Goal: Transaction & Acquisition: Book appointment/travel/reservation

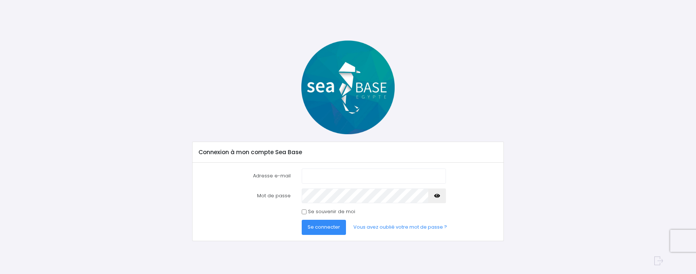
type input "[EMAIL_ADDRESS][DOMAIN_NAME]"
drag, startPoint x: 304, startPoint y: 211, endPoint x: 316, endPoint y: 221, distance: 15.4
click at [304, 212] on input "Se souvenir de moi" at bounding box center [304, 211] width 5 height 5
checkbox input "true"
click at [325, 227] on span "Se connecter" at bounding box center [323, 226] width 32 height 7
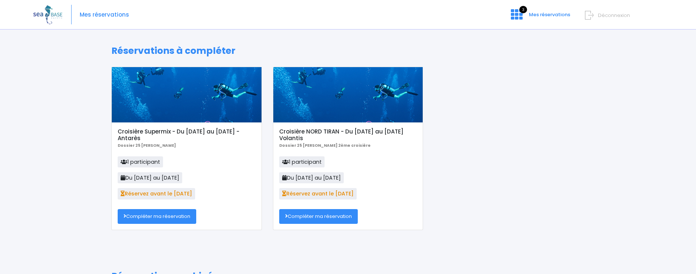
click at [144, 215] on link "Compléter ma réservation" at bounding box center [157, 216] width 79 height 15
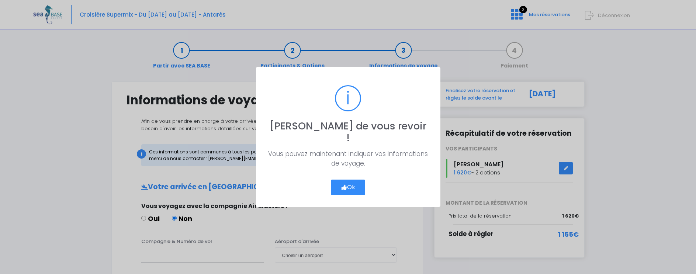
click at [355, 182] on button "Ok" at bounding box center [348, 187] width 35 height 15
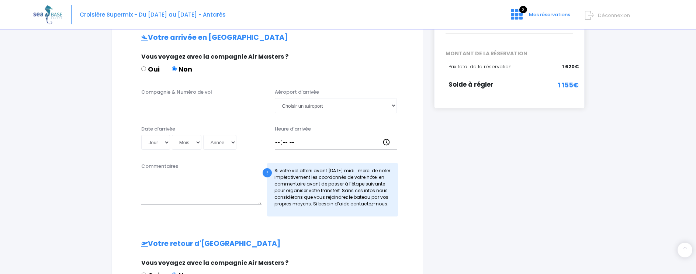
scroll to position [150, 0]
click at [166, 141] on select "Jour 01 02 03 04 05 06 07 08 09 10 11 12 13 14 15 16 17 18 19 20 21 22 23 24 25…" at bounding box center [155, 142] width 29 height 15
select select "20"
click at [141, 135] on select "Jour 01 02 03 04 05 06 07 08 09 10 11 12 13 14 15 16 17 18 19 20 21 22 23 24 25…" at bounding box center [155, 142] width 29 height 15
click at [198, 142] on select "Mois 01 02 03 04 05 06 07 08 09 10 11 12" at bounding box center [186, 142] width 29 height 15
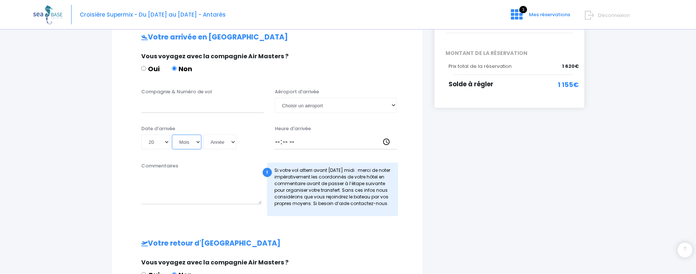
select select "11"
click at [172, 135] on select "Mois 01 02 03 04 05 06 07 08 09 10 11 12" at bounding box center [186, 142] width 29 height 15
click at [232, 141] on select "Année 2045 2044 2043 2042 2041 2040 2039 2038 2037 2036 2035 2034 2033 2032 203…" at bounding box center [219, 142] width 33 height 15
select select "2025"
click at [203, 135] on select "Année 2045 2044 2043 2042 2041 2040 2039 2038 2037 2036 2035 2034 2033 2032 203…" at bounding box center [219, 142] width 33 height 15
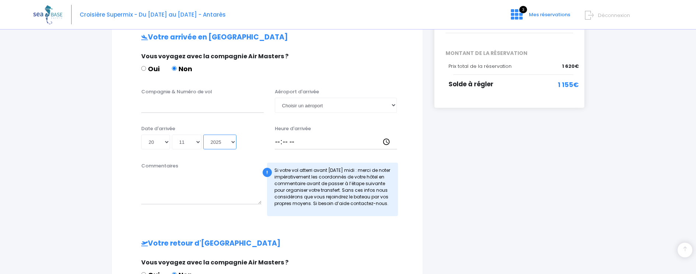
type input "2025-11-20"
click at [279, 141] on input "Heure d'arrivée" at bounding box center [336, 142] width 122 height 15
type input "16:00"
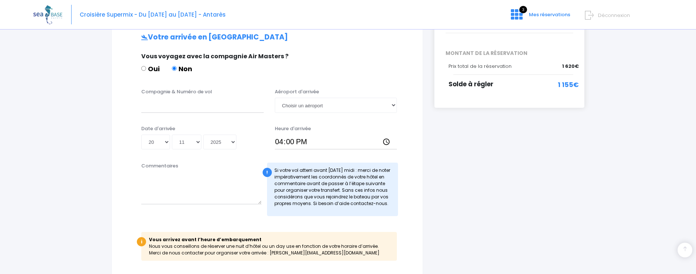
click at [145, 167] on label "Commentaires" at bounding box center [159, 165] width 37 height 7
click at [145, 172] on textarea "Commentaires" at bounding box center [201, 188] width 120 height 32
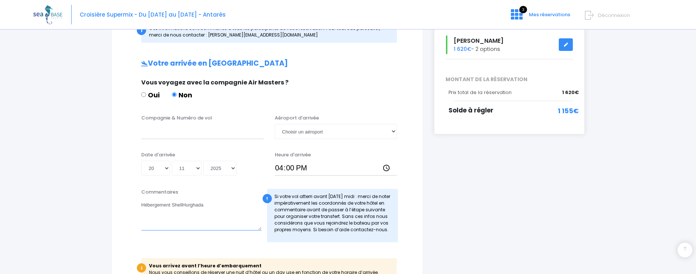
scroll to position [125, 0]
type textarea "Hébergement ShellHurghada"
click at [169, 132] on input "Compagnie & Numéro de vol" at bounding box center [202, 130] width 122 height 15
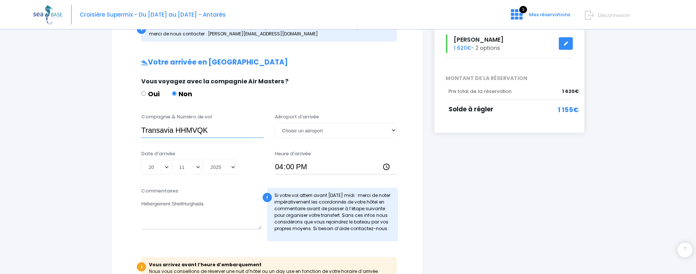
scroll to position [125, 0]
click at [175, 130] on input "Transavia HHMVQK" at bounding box center [202, 129] width 122 height 15
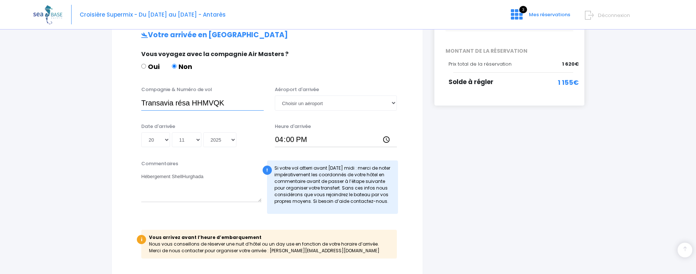
scroll to position [154, 0]
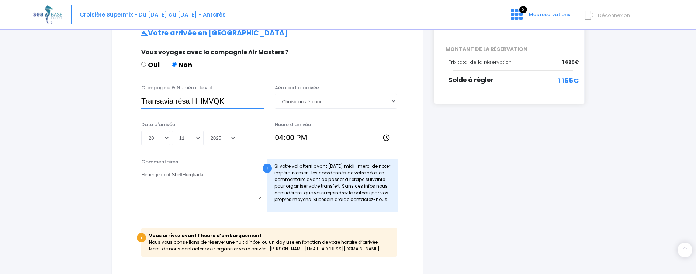
type input "Transavia résa HHMVQK"
click at [565, 80] on span "1 155€" at bounding box center [567, 81] width 21 height 10
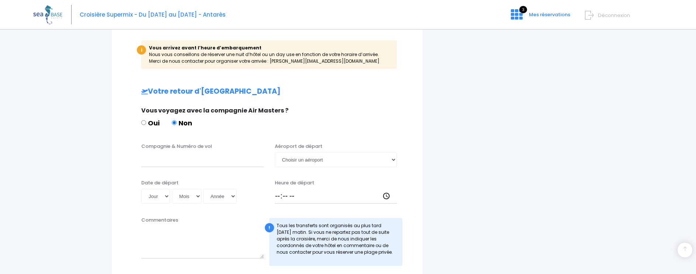
scroll to position [345, 0]
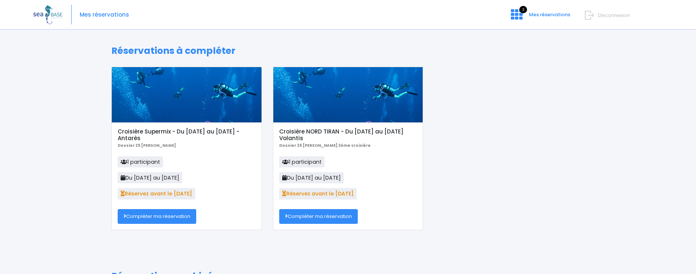
click at [170, 219] on link "Compléter ma réservation" at bounding box center [157, 216] width 79 height 15
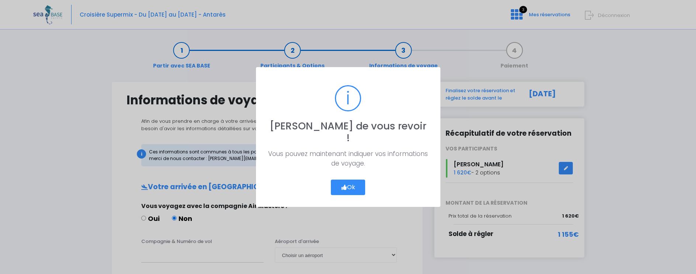
click at [355, 180] on button "Ok" at bounding box center [348, 187] width 35 height 15
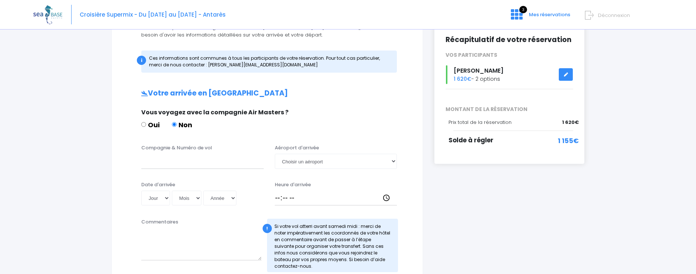
scroll to position [94, 0]
click at [149, 161] on input "Compagnie & Numéro de vol" at bounding box center [202, 160] width 122 height 15
drag, startPoint x: 175, startPoint y: 164, endPoint x: 203, endPoint y: 166, distance: 27.7
click at [175, 164] on input "Compagnie & Numéro de vol" at bounding box center [202, 160] width 122 height 15
type input "Transavia code HHMVQK"
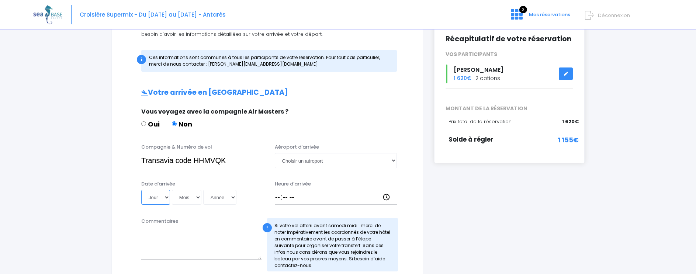
click at [167, 197] on select "Jour 01 02 03 04 05 06 07 08 09 10 11 12 13 14 15 16 17 18 19 20 21 22 23 24 25…" at bounding box center [155, 197] width 29 height 15
select select "20"
click at [141, 190] on select "Jour 01 02 03 04 05 06 07 08 09 10 11 12 13 14 15 16 17 18 19 20 21 22 23 24 25…" at bounding box center [155, 197] width 29 height 15
click at [197, 197] on select "Mois 01 02 03 04 05 06 07 08 09 10 11 12" at bounding box center [186, 197] width 29 height 15
select select "11"
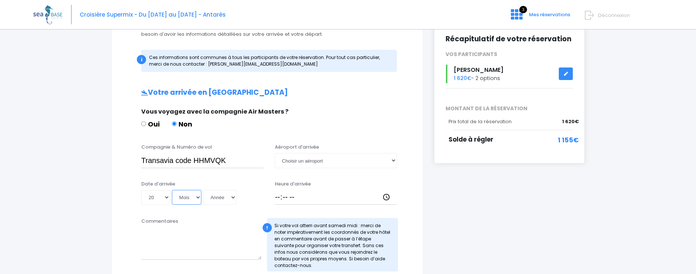
click at [172, 190] on select "Mois 01 02 03 04 05 06 07 08 09 10 11 12" at bounding box center [186, 197] width 29 height 15
click at [231, 197] on select "Année 2045 2044 2043 2042 2041 2040 2039 2038 2037 2036 2035 2034 2033 2032 203…" at bounding box center [219, 197] width 33 height 15
select select "2025"
click at [203, 190] on select "Année 2045 2044 2043 2042 2041 2040 2039 2038 2037 2036 2035 2034 2033 2032 203…" at bounding box center [219, 197] width 33 height 15
type input "2025-11-20"
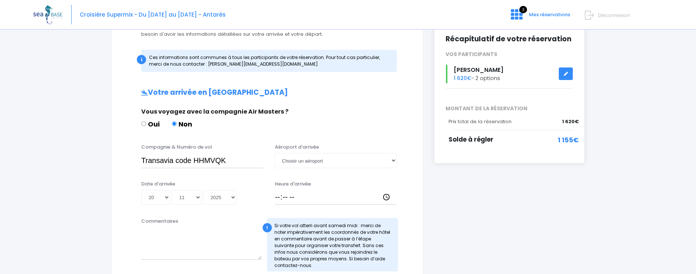
click at [182, 218] on div "Commentaires" at bounding box center [201, 244] width 131 height 54
click at [175, 221] on label "Commentaires" at bounding box center [159, 220] width 37 height 7
click at [175, 227] on textarea "Commentaires" at bounding box center [201, 243] width 120 height 32
type textarea "Hébergement Hôtel Shellhurghada"
click at [326, 160] on select "Choisir un aéroport Hurghada Marsa Alam" at bounding box center [336, 160] width 122 height 15
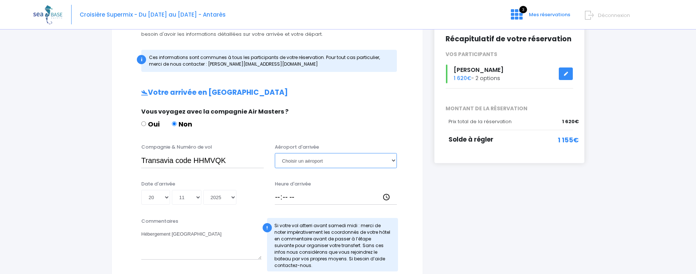
select select "Hurghada"
click at [275, 153] on select "Choisir un aéroport Hurghada Marsa Alam" at bounding box center [336, 160] width 122 height 15
click at [285, 193] on input "Heure d'arrivée" at bounding box center [336, 197] width 122 height 15
click at [278, 195] on input "Heure d'arrivée" at bounding box center [336, 197] width 122 height 15
type input "16:00"
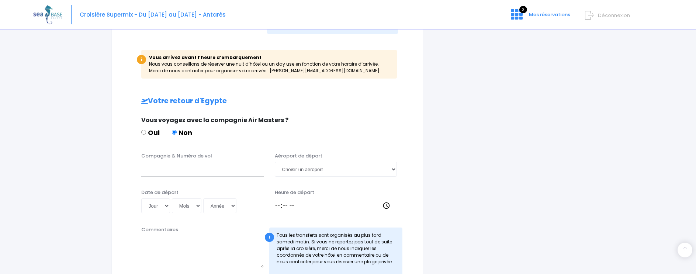
scroll to position [334, 0]
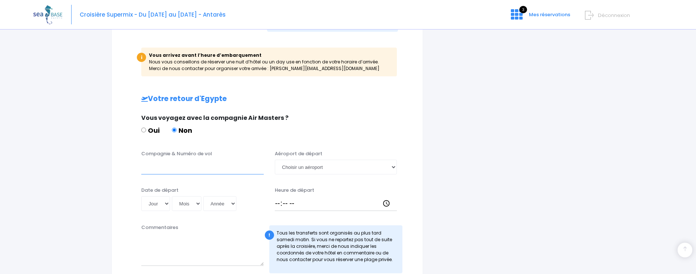
click at [175, 170] on input "Compagnie & Numéro de vol" at bounding box center [202, 167] width 122 height 15
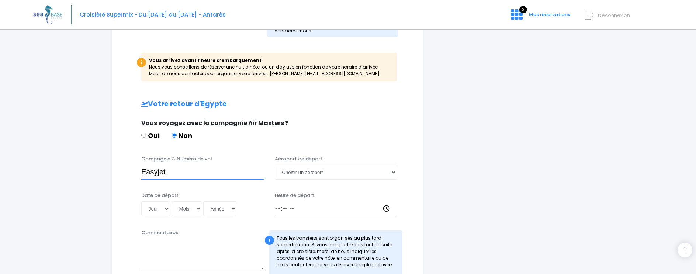
scroll to position [328, 0]
type input "Easyjet code EJU4824"
click at [165, 209] on select "Jour 01 02 03 04 05 06 07 08 09 10 11 12 13 14 15 16 17 18 19 20 21 22 23 24 25…" at bounding box center [155, 209] width 29 height 15
select select "06"
click at [141, 202] on select "Jour 01 02 03 04 05 06 07 08 09 10 11 12 13 14 15 16 17 18 19 20 21 22 23 24 25…" at bounding box center [155, 209] width 29 height 15
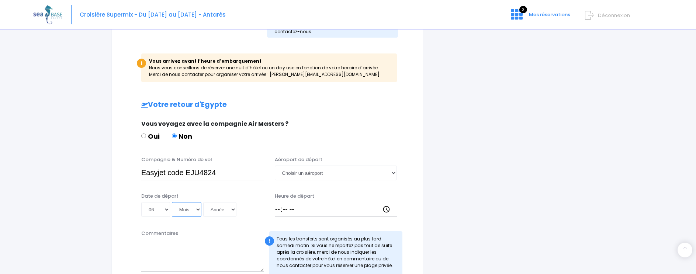
click at [197, 209] on select "Mois 01 02 03 04 05 06 07 08 09 10 11 12" at bounding box center [186, 209] width 29 height 15
select select "12"
click at [172, 202] on select "Mois 01 02 03 04 05 06 07 08 09 10 11 12" at bounding box center [186, 209] width 29 height 15
click at [232, 209] on select "Année 2045 2044 2043 2042 2041 2040 2039 2038 2037 2036 2035 2034 2033 2032 203…" at bounding box center [219, 209] width 33 height 15
select select "2025"
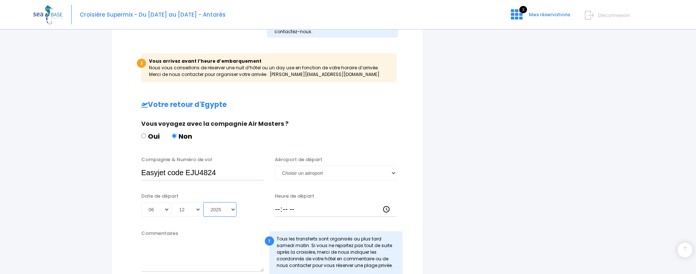
click at [203, 202] on select "Année 2045 2044 2043 2042 2041 2040 2039 2038 2037 2036 2035 2034 2033 2032 203…" at bounding box center [219, 209] width 33 height 15
type input "2025-12-06"
click at [394, 171] on select "Choisir un aéroport Hurghada Marsa Alam" at bounding box center [336, 173] width 122 height 15
select select "Hurghada"
click at [275, 166] on select "Choisir un aéroport Hurghada Marsa Alam" at bounding box center [336, 173] width 122 height 15
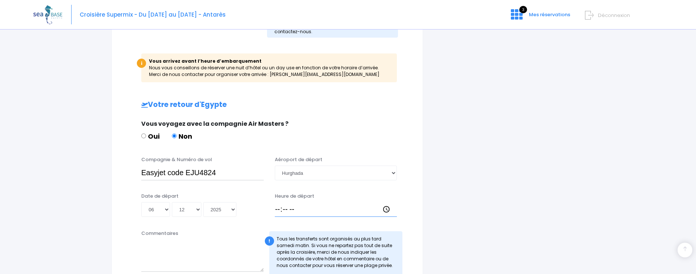
click at [277, 209] on input "Heure de départ" at bounding box center [336, 209] width 122 height 15
click at [292, 208] on input "17:00" at bounding box center [336, 209] width 122 height 15
type input "17:05"
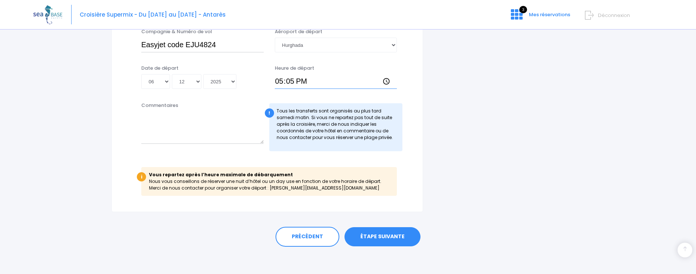
scroll to position [458, 0]
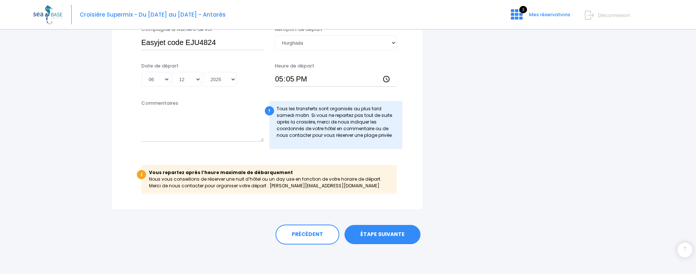
click at [386, 234] on link "ÉTAPE SUIVANTE" at bounding box center [382, 234] width 76 height 19
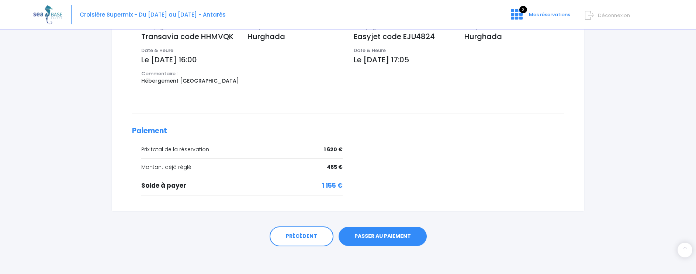
scroll to position [264, 0]
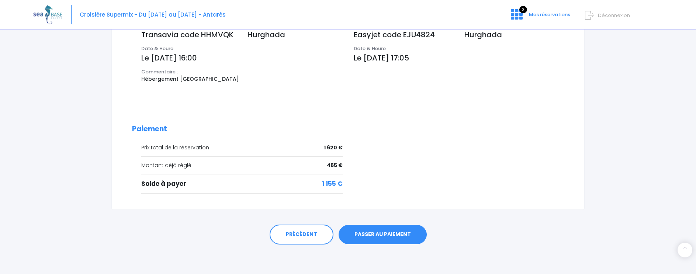
click at [373, 234] on link "PASSER AU PAIEMENT" at bounding box center [382, 234] width 88 height 19
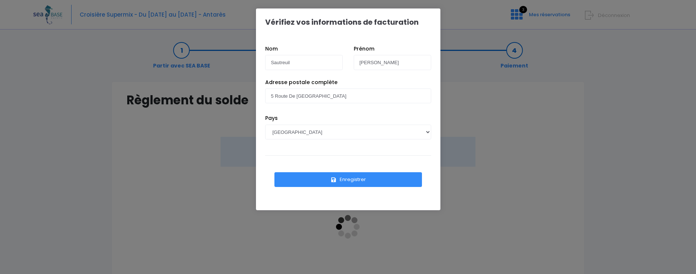
click at [365, 180] on button "Enregistrer" at bounding box center [347, 179] width 147 height 15
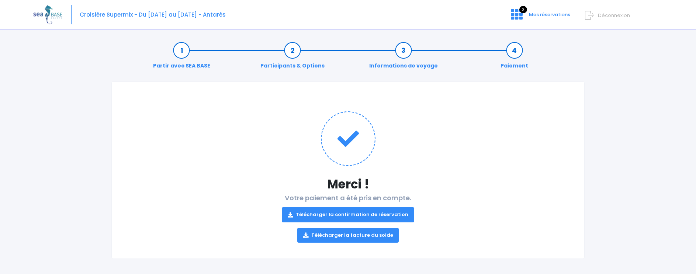
scroll to position [3, 0]
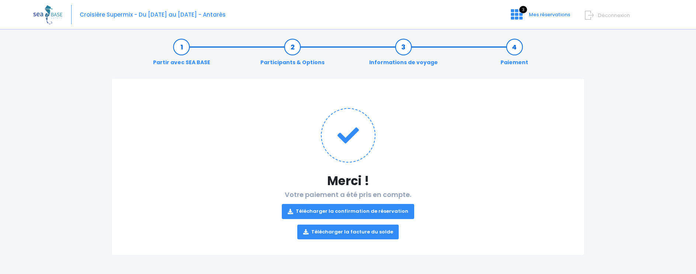
click at [358, 212] on link "Télécharger la confirmation de réservation" at bounding box center [348, 211] width 132 height 15
click at [359, 229] on link "Télécharger la facture du solde" at bounding box center [348, 231] width 102 height 15
click at [536, 14] on span "Mes réservations" at bounding box center [549, 14] width 41 height 7
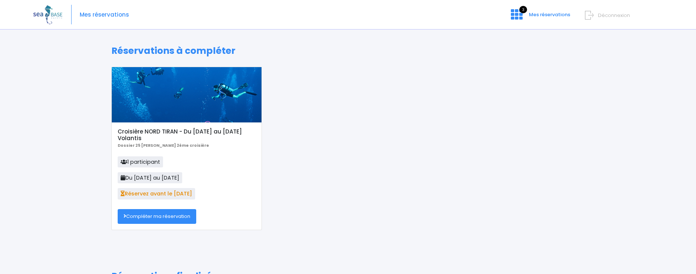
click at [158, 215] on link "Compléter ma réservation" at bounding box center [157, 216] width 79 height 15
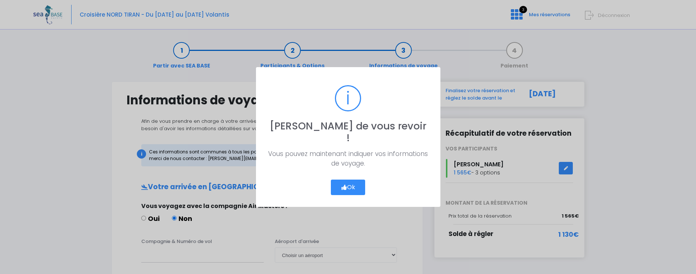
click at [355, 182] on button "Ok" at bounding box center [348, 187] width 35 height 15
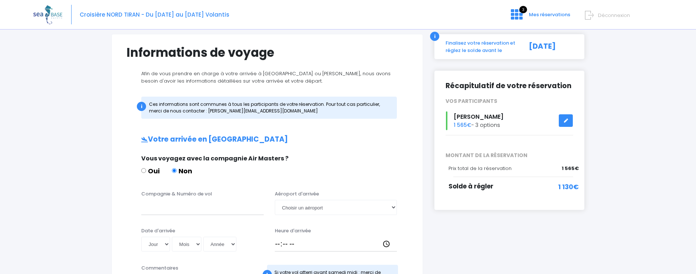
scroll to position [53, 0]
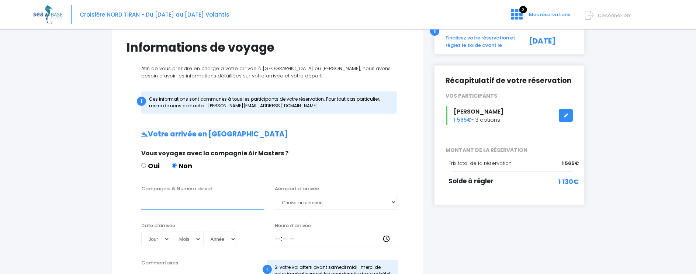
click at [178, 208] on input "Compagnie & Numéro de vol" at bounding box center [202, 202] width 122 height 15
type input "Transavia code HHMVQK"
click at [166, 239] on select "Jour 01 02 03 04 05 06 07 08 09 10 11 12 13 14 15 16 17 18 19 20 21 22 23 24 25…" at bounding box center [155, 238] width 29 height 15
select select "20"
click at [141, 231] on select "Jour 01 02 03 04 05 06 07 08 09 10 11 12 13 14 15 16 17 18 19 20 21 22 23 24 25…" at bounding box center [155, 238] width 29 height 15
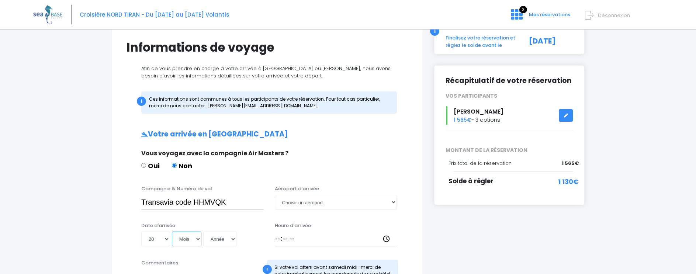
click at [198, 239] on select "Mois 01 02 03 04 05 06 07 08 09 10 11 12" at bounding box center [186, 238] width 29 height 15
select select "11"
click at [172, 231] on select "Mois 01 02 03 04 05 06 07 08 09 10 11 12" at bounding box center [186, 238] width 29 height 15
click at [232, 238] on select "Année 2045 2044 2043 2042 2041 2040 2039 2038 2037 2036 2035 2034 2033 2032 203…" at bounding box center [219, 238] width 33 height 15
select select "2025"
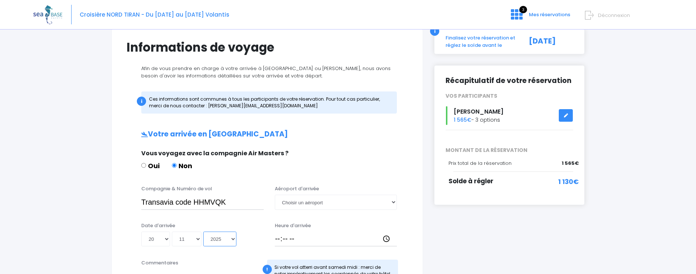
click at [203, 231] on select "Année 2045 2044 2043 2042 2041 2040 2039 2038 2037 2036 2035 2034 2033 2032 203…" at bounding box center [219, 238] width 33 height 15
type input "[DATE]"
click at [276, 239] on input "Heure d'arrivée" at bounding box center [336, 238] width 122 height 15
type input "16:00"
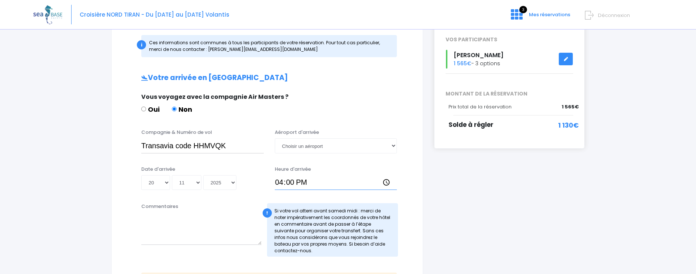
scroll to position [110, 0]
click at [170, 217] on textarea "Commentaires" at bounding box center [201, 228] width 120 height 32
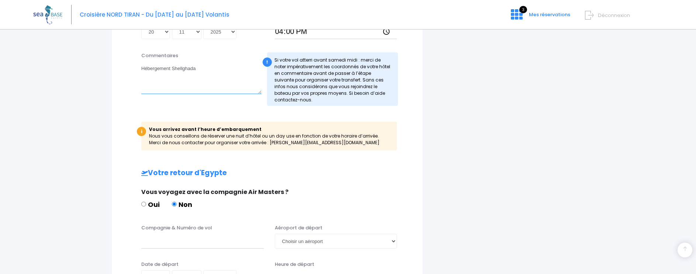
scroll to position [260, 0]
type textarea "Hébergement Shellghada"
click at [162, 238] on input "Compagnie & Numéro de vol" at bounding box center [202, 240] width 122 height 15
type input "Easyjet code EJU4824"
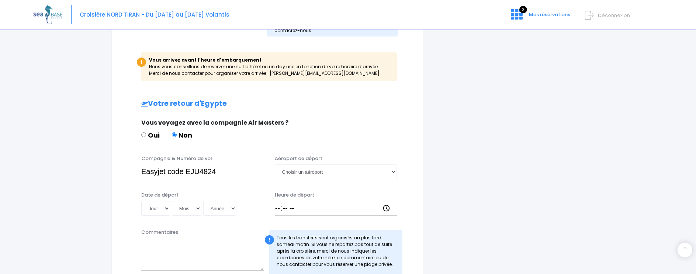
scroll to position [331, 0]
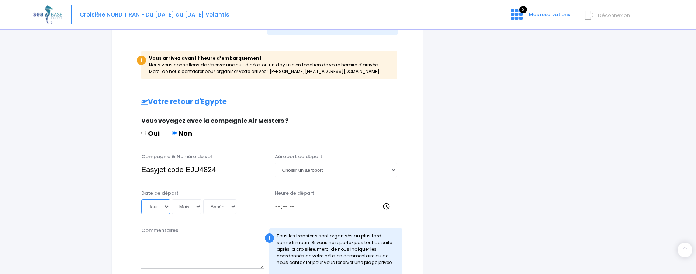
click at [166, 206] on select "Jour 01 02 03 04 05 06 07 08 09 10 11 12 13 14 15 16 17 18 19 20 21 22 23 24 25…" at bounding box center [155, 206] width 29 height 15
select select "06"
click at [141, 199] on select "Jour 01 02 03 04 05 06 07 08 09 10 11 12 13 14 15 16 17 18 19 20 21 22 23 24 25…" at bounding box center [155, 206] width 29 height 15
click at [197, 206] on select "Mois 01 02 03 04 05 06 07 08 09 10 11 12" at bounding box center [186, 206] width 29 height 15
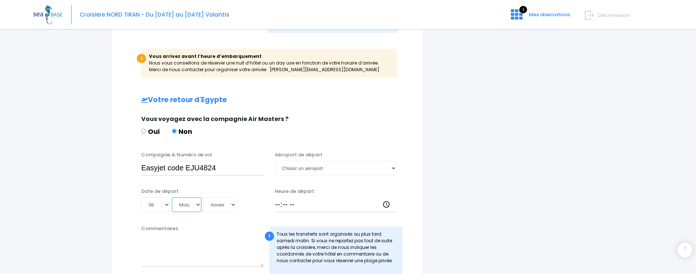
select select "12"
click at [172, 197] on select "Mois 01 02 03 04 05 06 07 08 09 10 11 12" at bounding box center [186, 204] width 29 height 15
click at [231, 205] on select "Année 2045 2044 2043 2042 2041 2040 2039 2038 2037 2036 2035 2034 2033 2032 203…" at bounding box center [219, 204] width 33 height 15
select select "2025"
click at [203, 197] on select "Année 2045 2044 2043 2042 2041 2040 2039 2038 2037 2036 2035 2034 2033 2032 203…" at bounding box center [219, 204] width 33 height 15
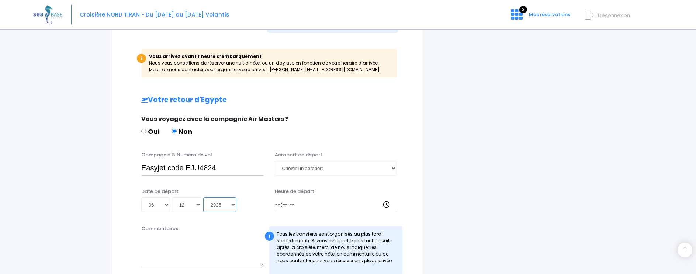
type input "[DATE]"
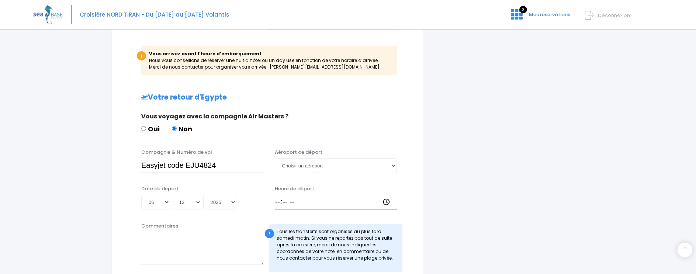
click at [277, 206] on input "Heure de départ" at bounding box center [336, 202] width 122 height 15
type input "17:00"
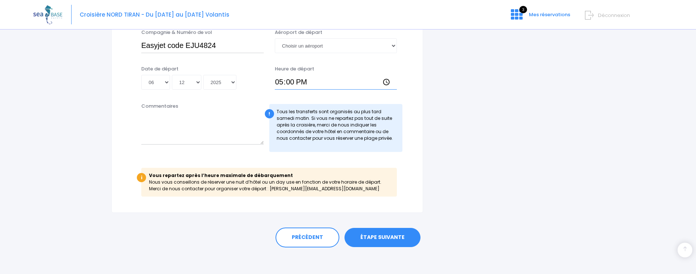
scroll to position [458, 0]
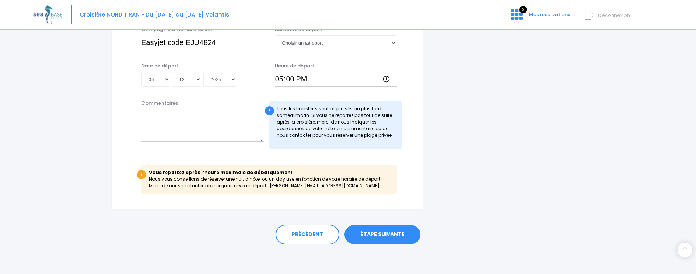
click at [390, 233] on link "ÉTAPE SUIVANTE" at bounding box center [382, 234] width 76 height 19
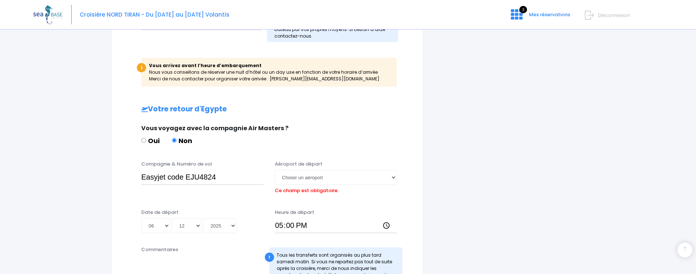
scroll to position [337, 0]
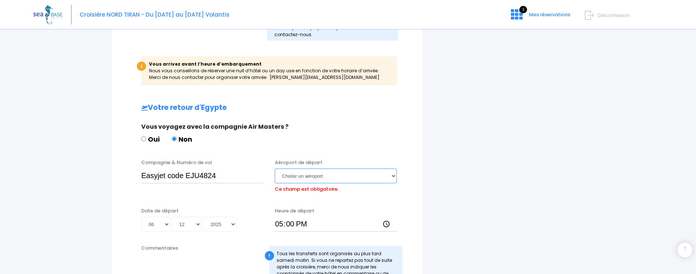
click at [293, 175] on select "Choisir un aéroport [GEOGRAPHIC_DATA][PERSON_NAME]" at bounding box center [336, 175] width 122 height 15
select select "Hurghada"
click at [275, 168] on select "Choisir un aéroport [GEOGRAPHIC_DATA][PERSON_NAME]" at bounding box center [336, 175] width 122 height 15
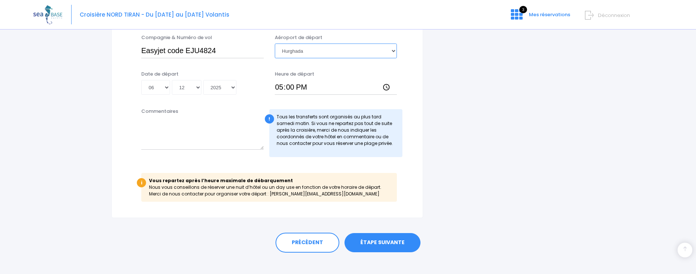
scroll to position [470, 0]
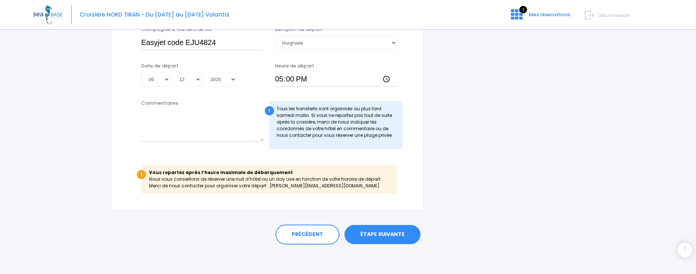
click at [387, 232] on link "ÉTAPE SUIVANTE" at bounding box center [382, 234] width 76 height 19
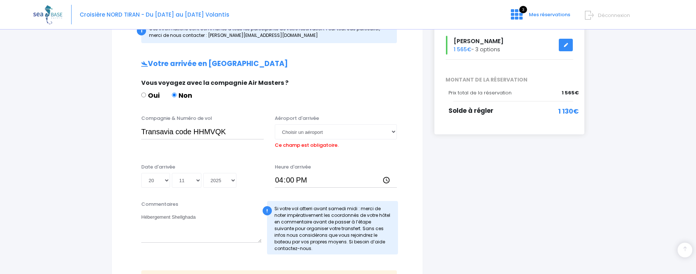
scroll to position [122, 0]
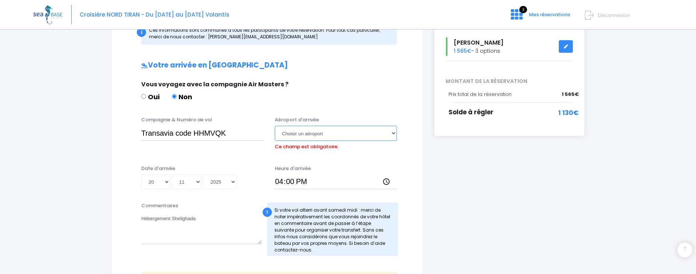
click at [297, 133] on select "Choisir un aéroport Hurghada Marsa Alam" at bounding box center [336, 133] width 122 height 15
select select "Hurghada"
click at [275, 126] on select "Choisir un aéroport Hurghada Marsa Alam" at bounding box center [336, 133] width 122 height 15
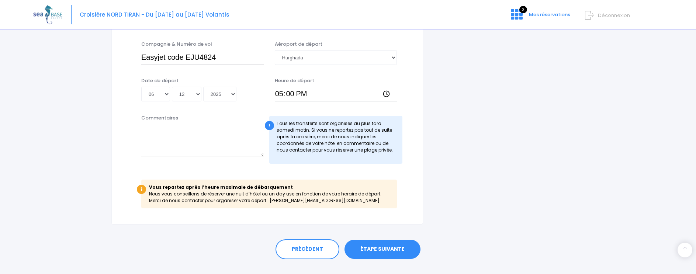
scroll to position [458, 0]
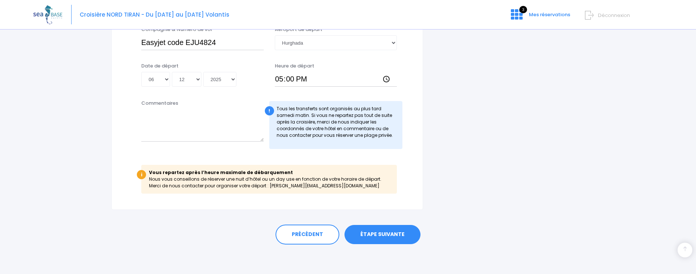
click at [363, 231] on link "ÉTAPE SUIVANTE" at bounding box center [382, 234] width 76 height 19
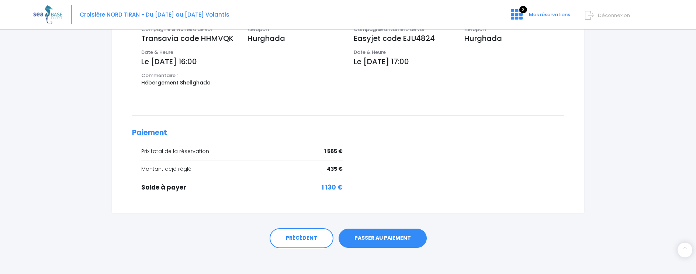
scroll to position [264, 0]
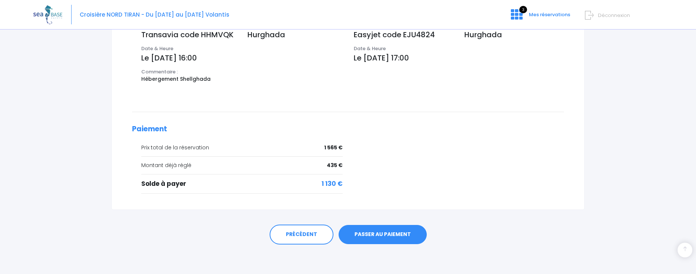
click at [379, 233] on link "PASSER AU PAIEMENT" at bounding box center [382, 234] width 88 height 19
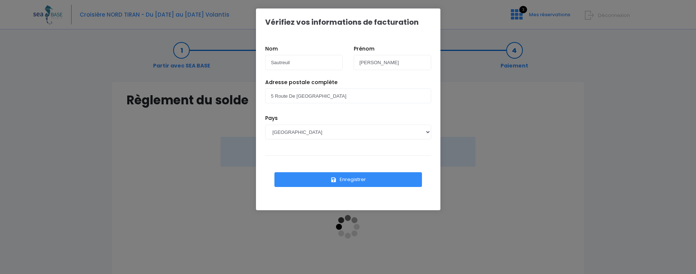
click at [353, 180] on button "Enregistrer" at bounding box center [347, 179] width 147 height 15
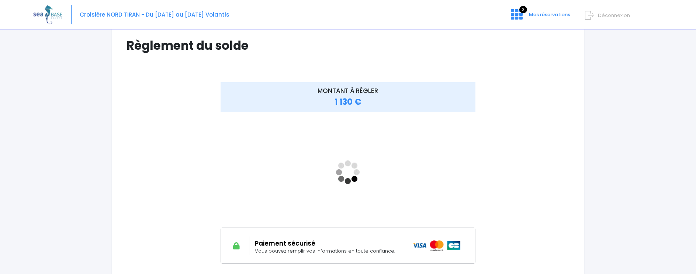
scroll to position [56, 0]
